Goal: Information Seeking & Learning: Learn about a topic

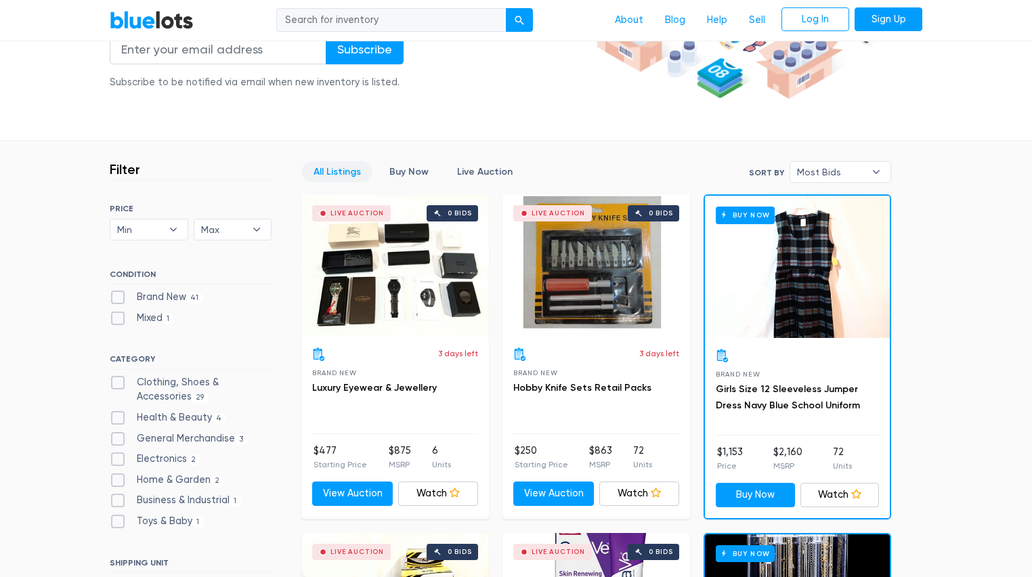
scroll to position [325, 0]
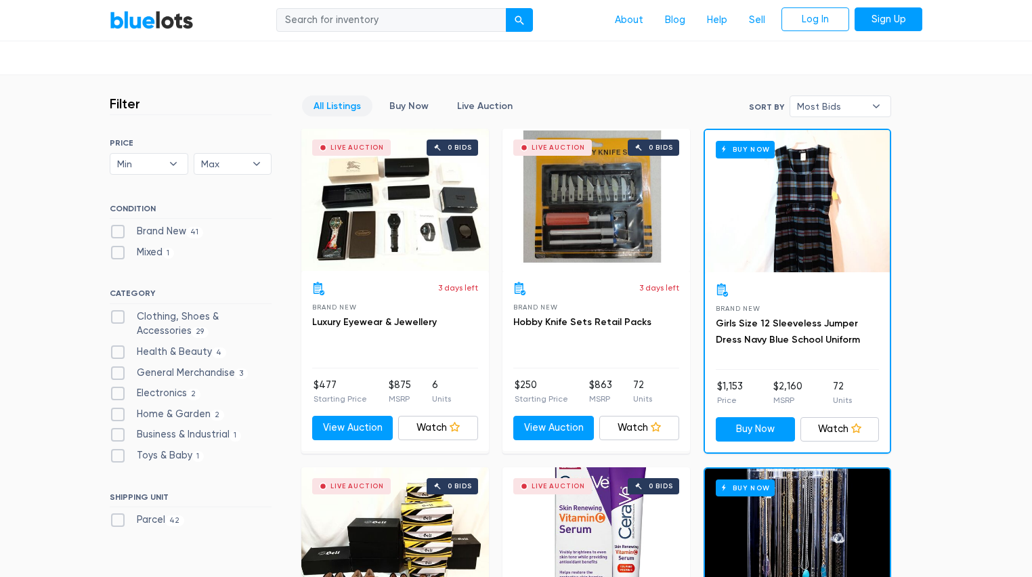
click at [116, 392] on label "Electronics 2" at bounding box center [155, 393] width 91 height 15
click at [116, 392] on input "Electronics 2" at bounding box center [114, 390] width 9 height 9
checkbox input "true"
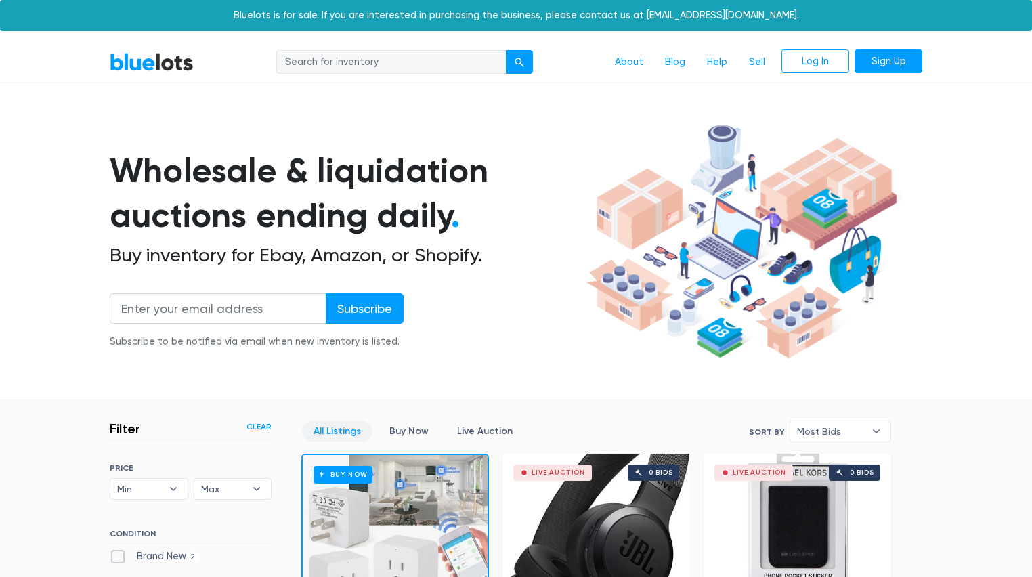
scroll to position [364, 0]
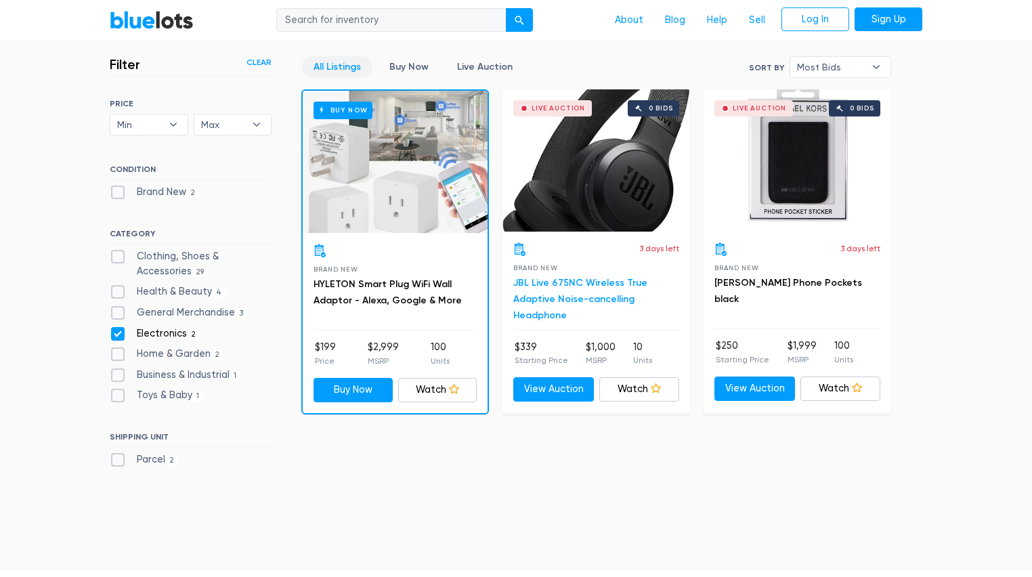
click at [562, 279] on link "JBL Live 675NC Wireless True Adaptive Noise-cancelling Headphone" at bounding box center [580, 299] width 134 height 44
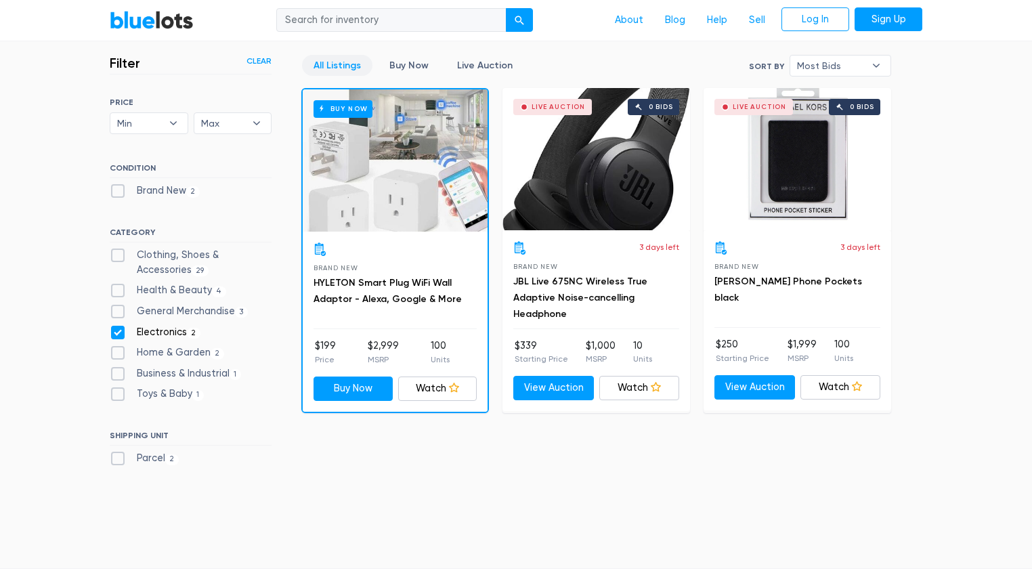
scroll to position [310, 0]
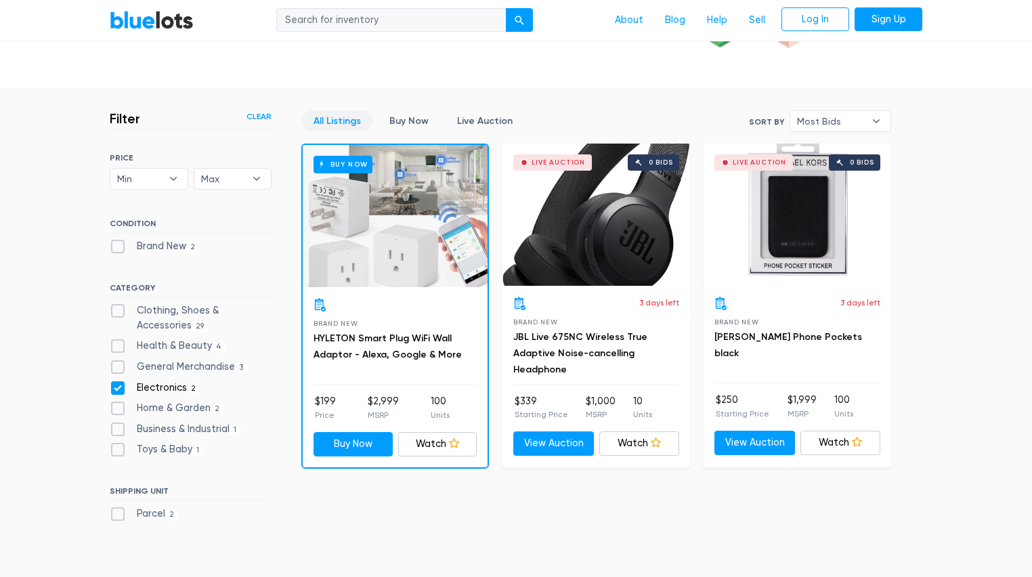
click at [117, 404] on label "Home & Garden 2" at bounding box center [167, 408] width 114 height 15
click at [117, 404] on Garden"] "Home & Garden 2" at bounding box center [114, 405] width 9 height 9
checkbox Garden"] "true"
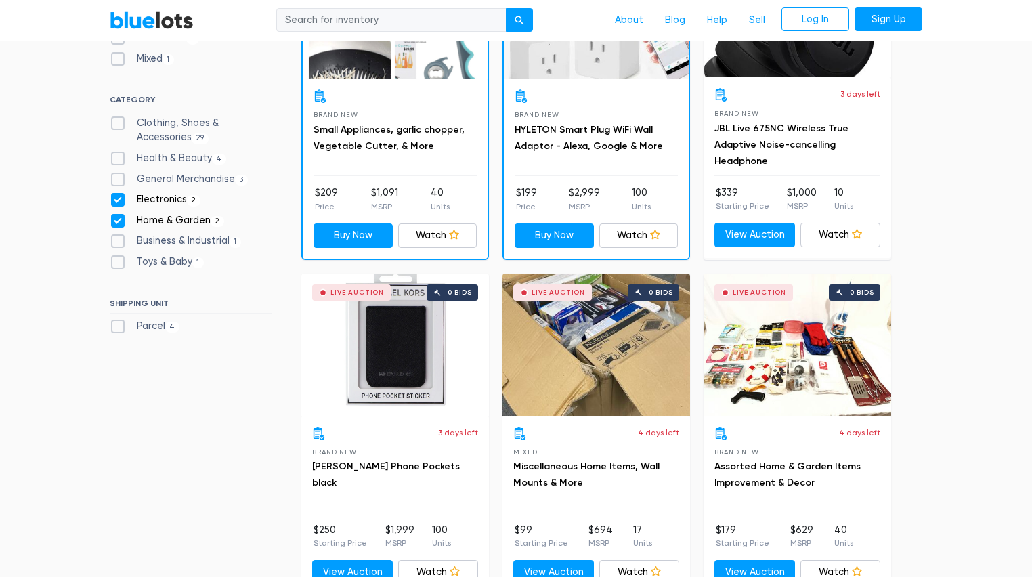
scroll to position [504, 0]
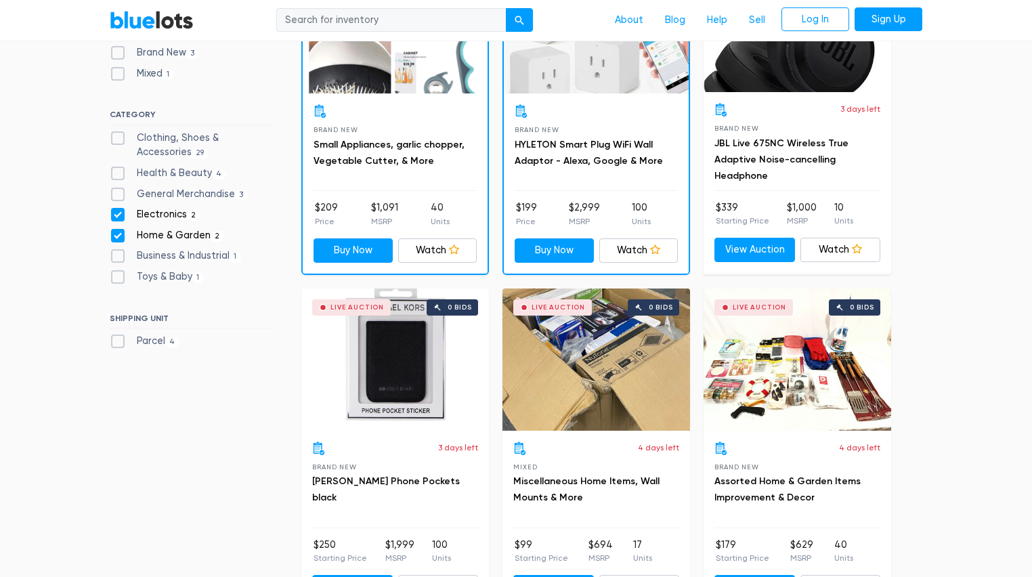
click at [117, 191] on label "General Merchandise 3" at bounding box center [179, 194] width 138 height 15
click at [117, 191] on Merchandise"] "General Merchandise 3" at bounding box center [114, 191] width 9 height 9
checkbox Merchandise"] "true"
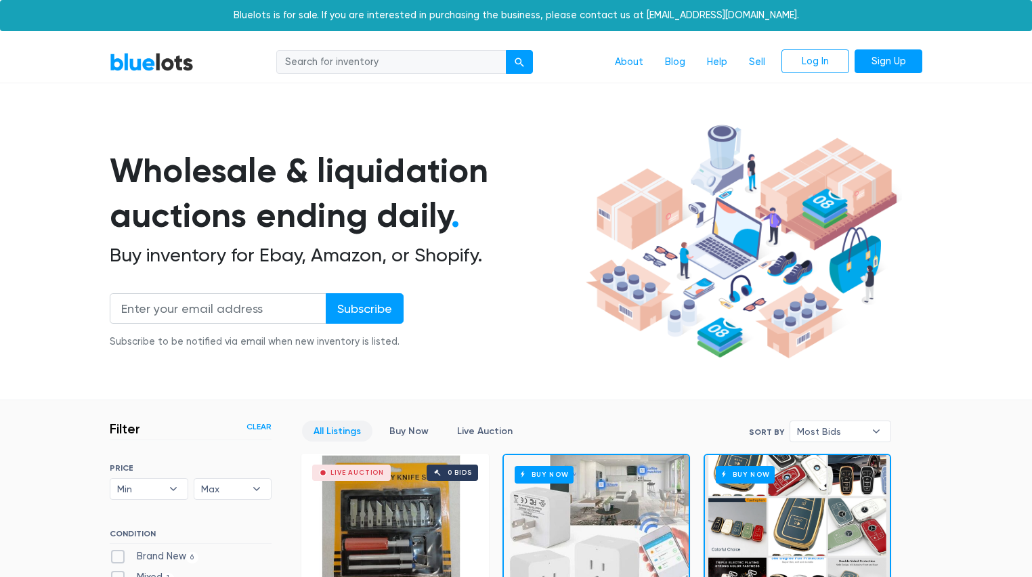
scroll to position [364, 0]
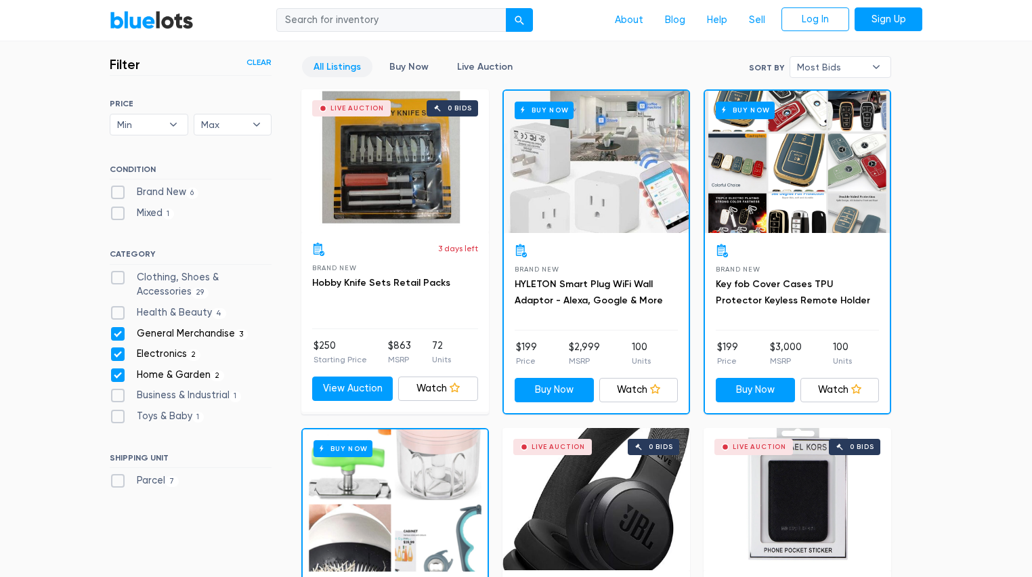
click at [118, 310] on label "Health & Beauty 4" at bounding box center [168, 313] width 117 height 15
click at [118, 310] on Beauty"] "Health & Beauty 4" at bounding box center [114, 310] width 9 height 9
checkbox Beauty"] "true"
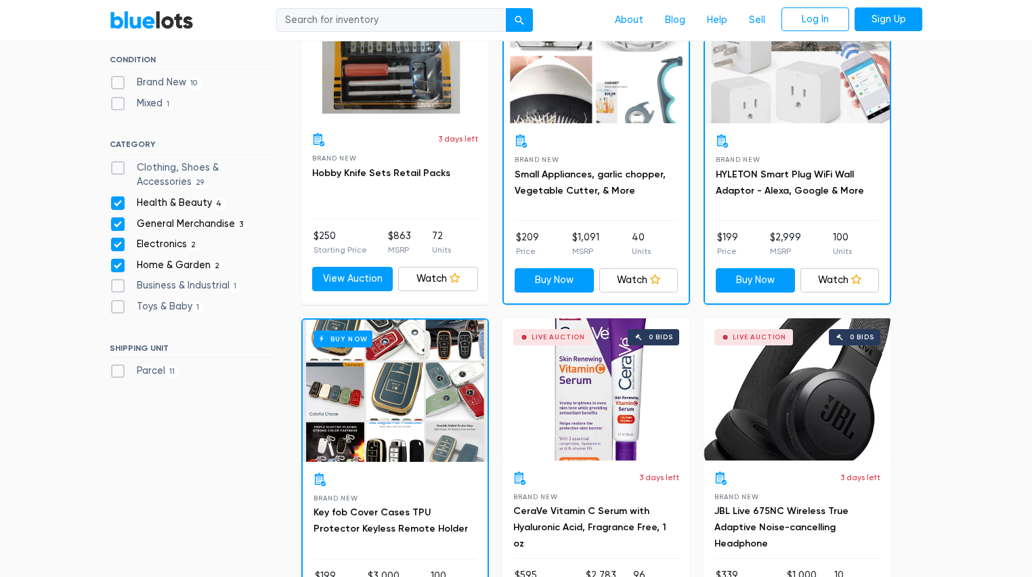
scroll to position [473, 0]
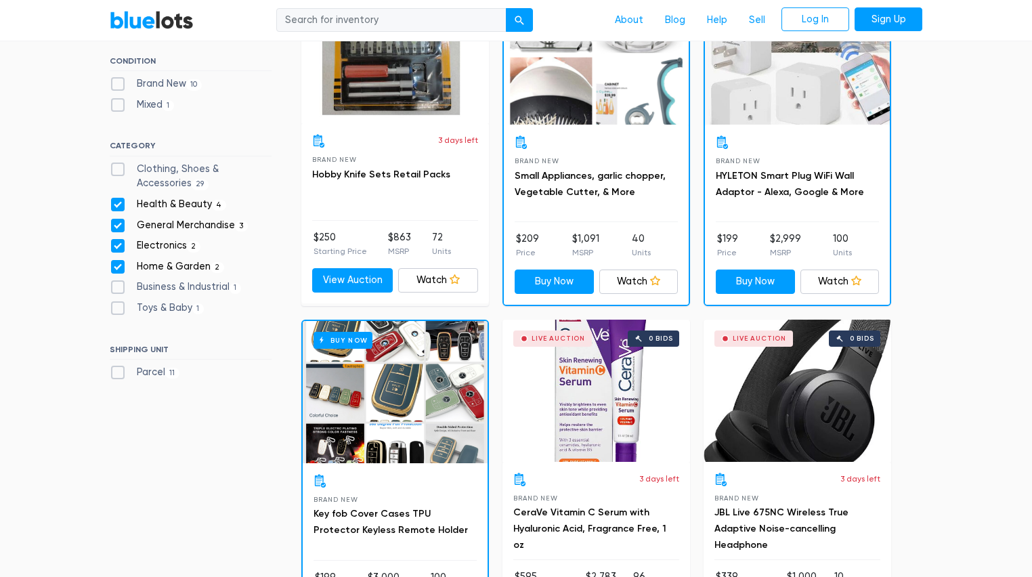
click at [118, 371] on label "Parcel 11" at bounding box center [145, 372] width 70 height 15
click at [118, 371] on input "Parcel 11" at bounding box center [114, 369] width 9 height 9
checkbox input "true"
